Goal: Find specific page/section: Find specific page/section

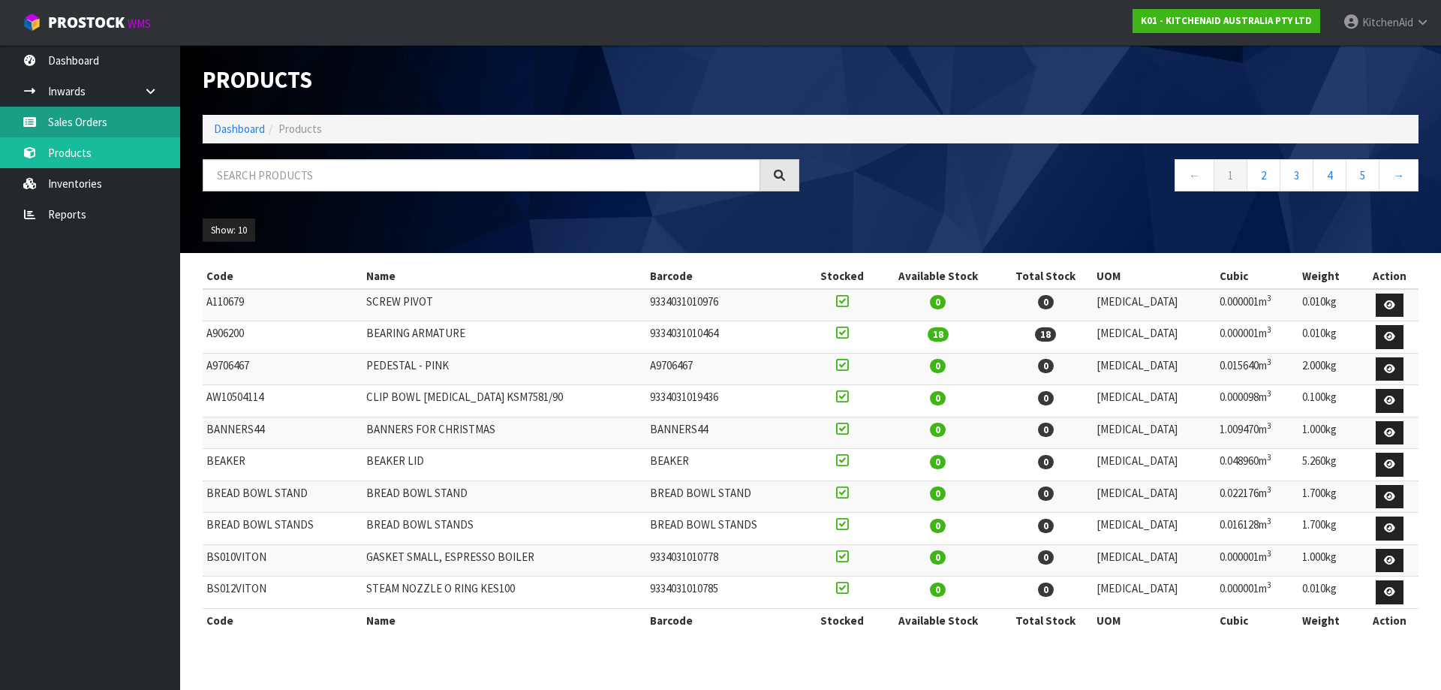
click at [74, 126] on link "Sales Orders" at bounding box center [90, 122] width 180 height 31
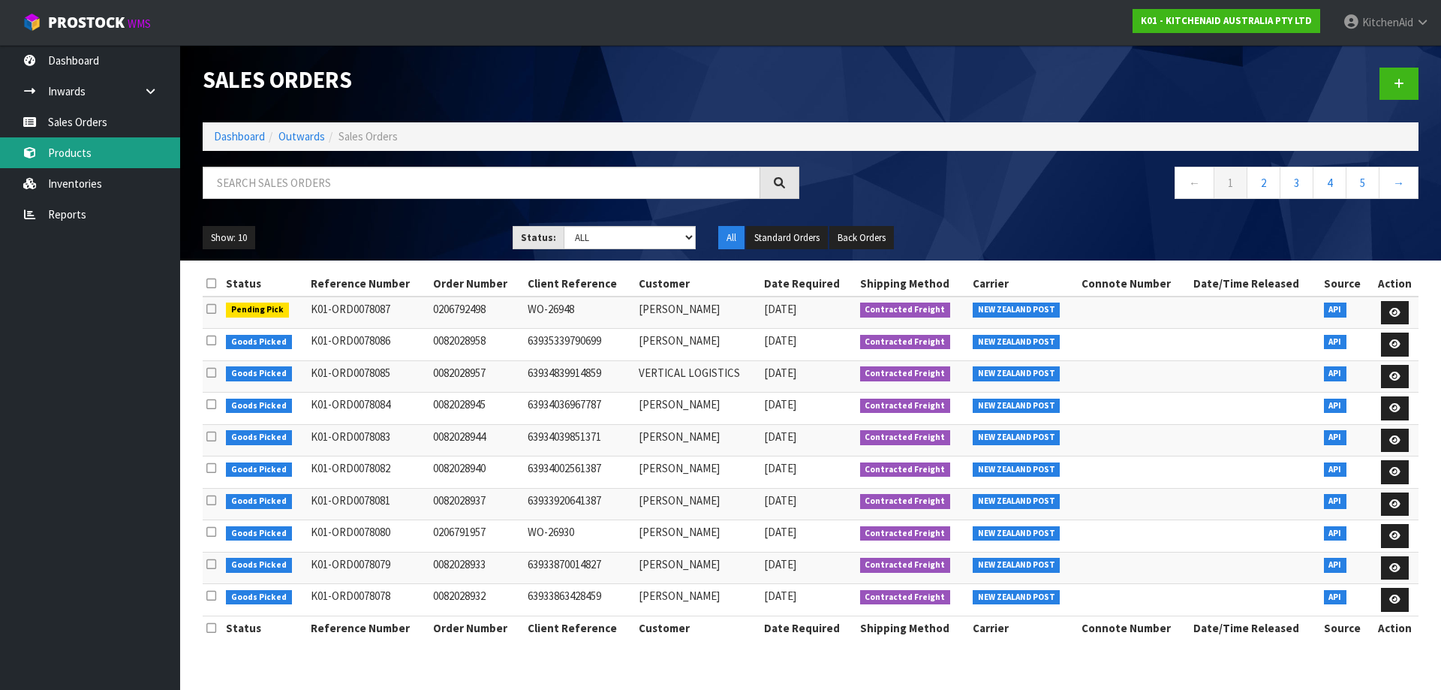
click at [81, 161] on link "Products" at bounding box center [90, 152] width 180 height 31
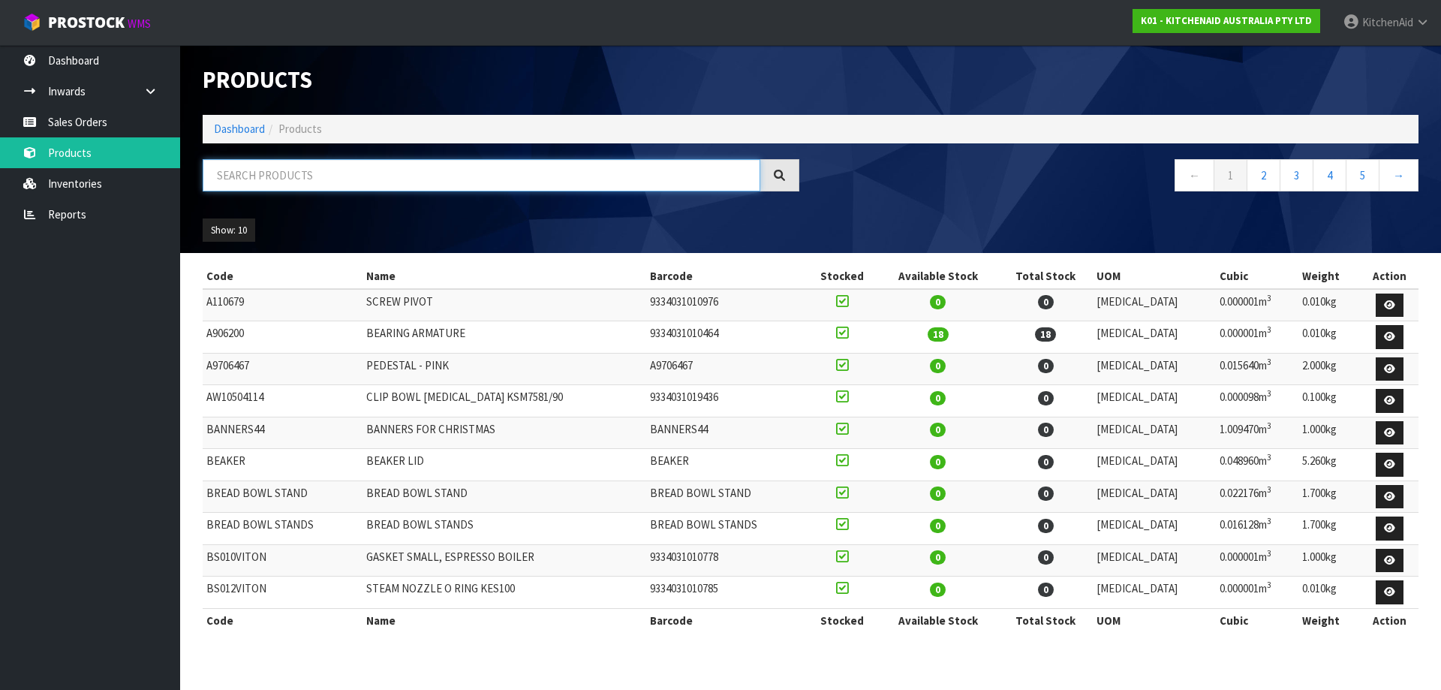
click at [300, 175] on input "text" at bounding box center [482, 175] width 558 height 32
paste input "5KSBR200ABM"
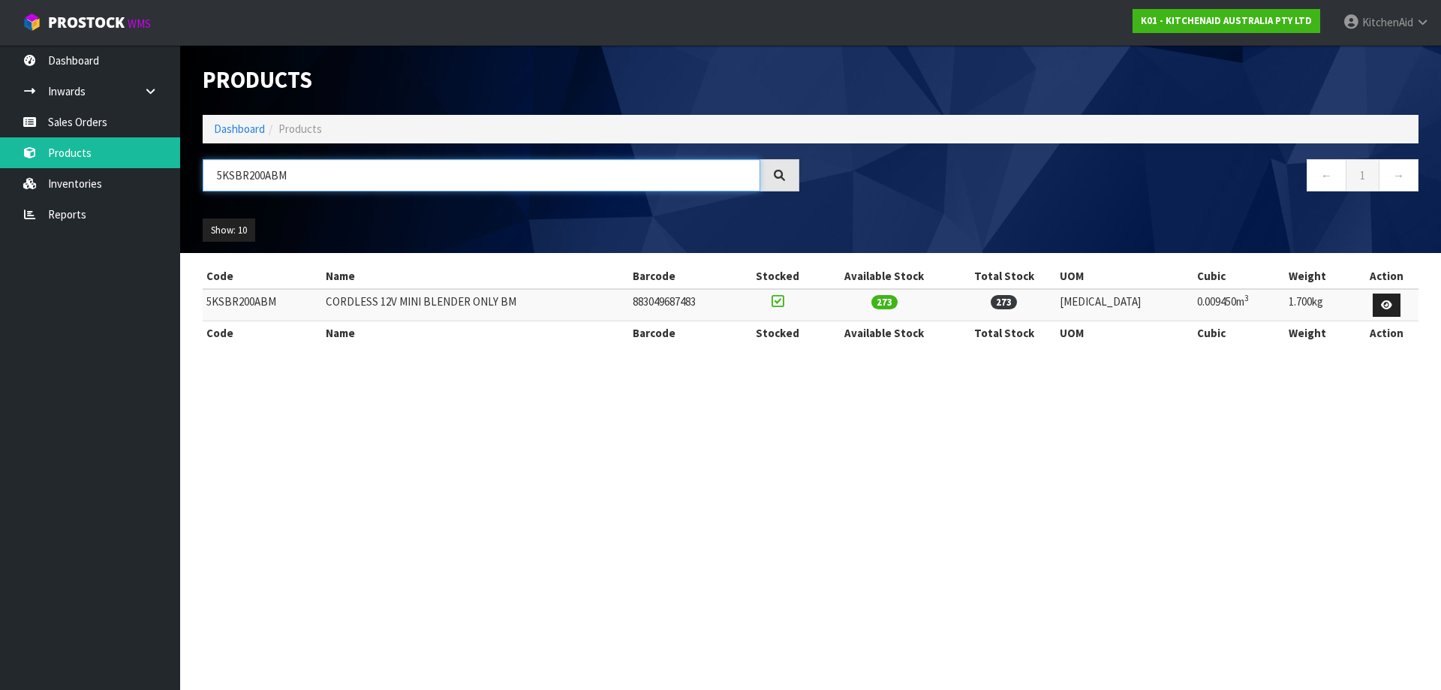
type input "5KSBR200ABM"
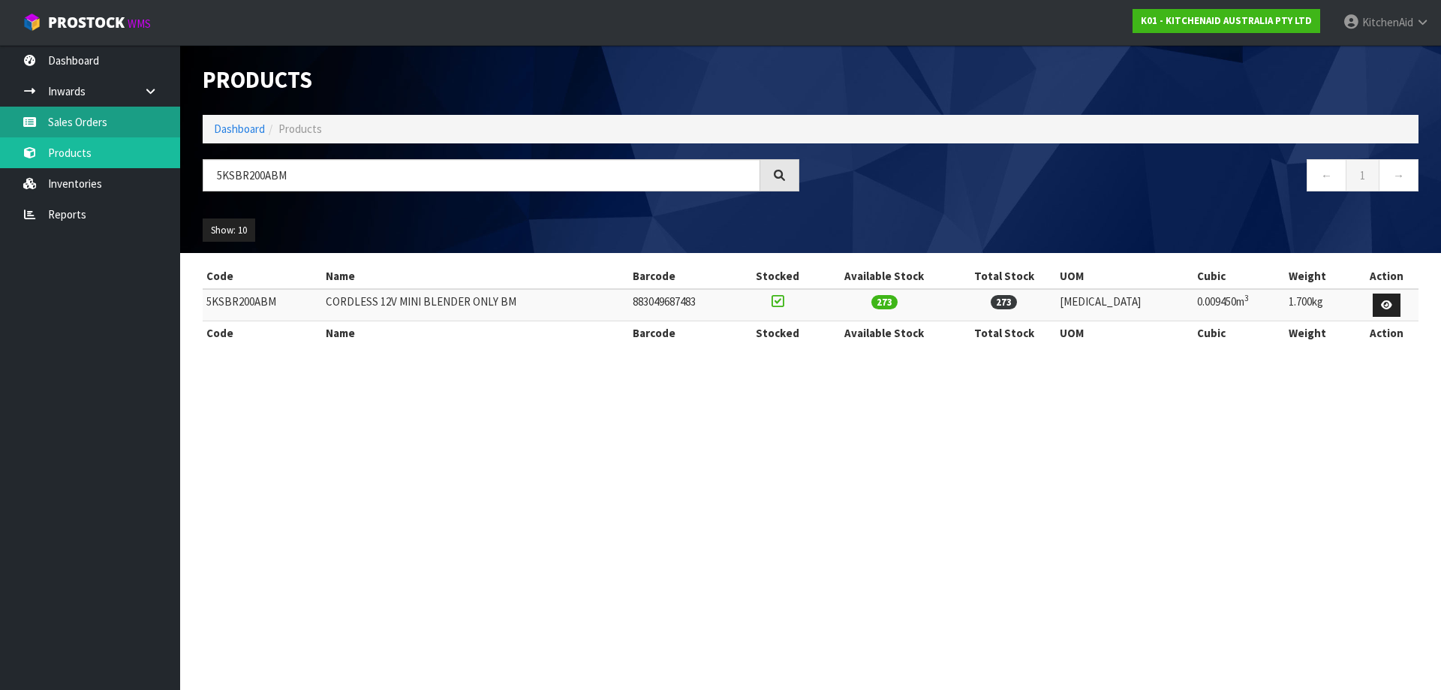
click at [52, 122] on link "Sales Orders" at bounding box center [90, 122] width 180 height 31
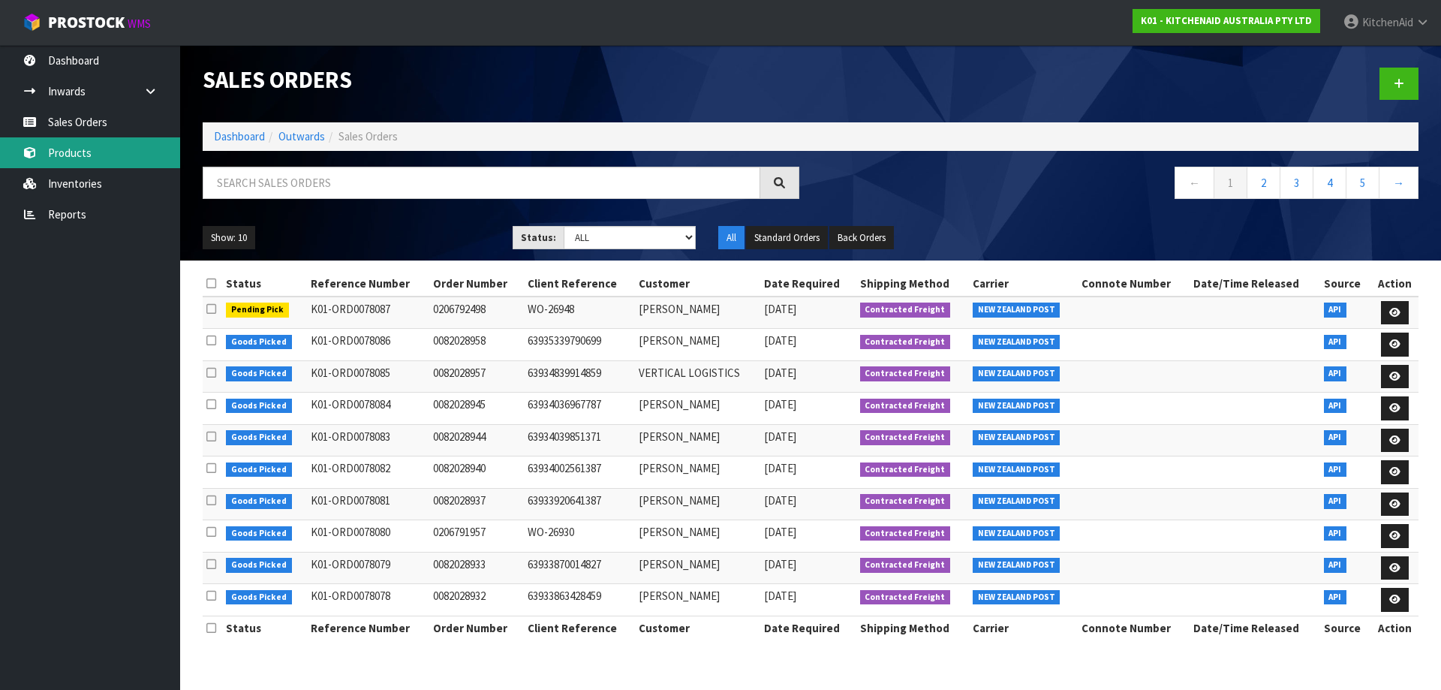
click at [78, 143] on link "Products" at bounding box center [90, 152] width 180 height 31
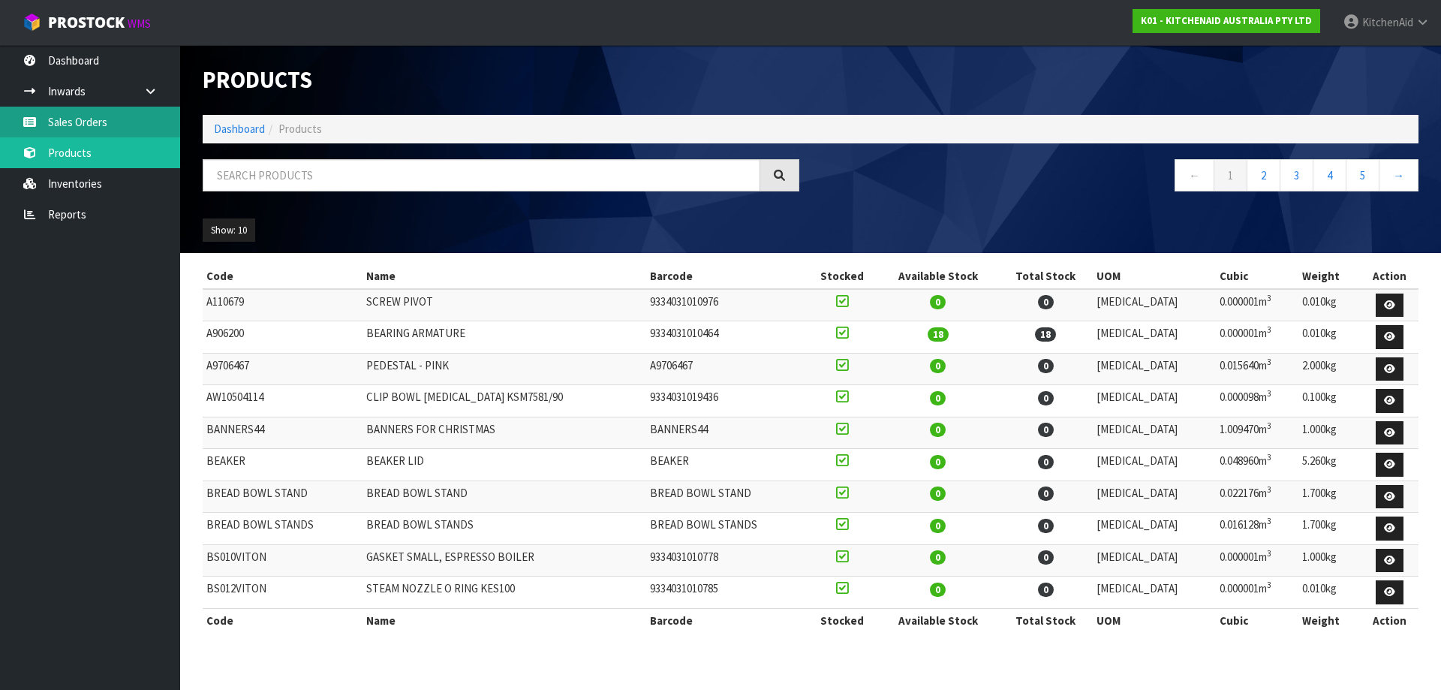
click at [71, 128] on link "Sales Orders" at bounding box center [90, 122] width 180 height 31
